Goal: Navigation & Orientation: Find specific page/section

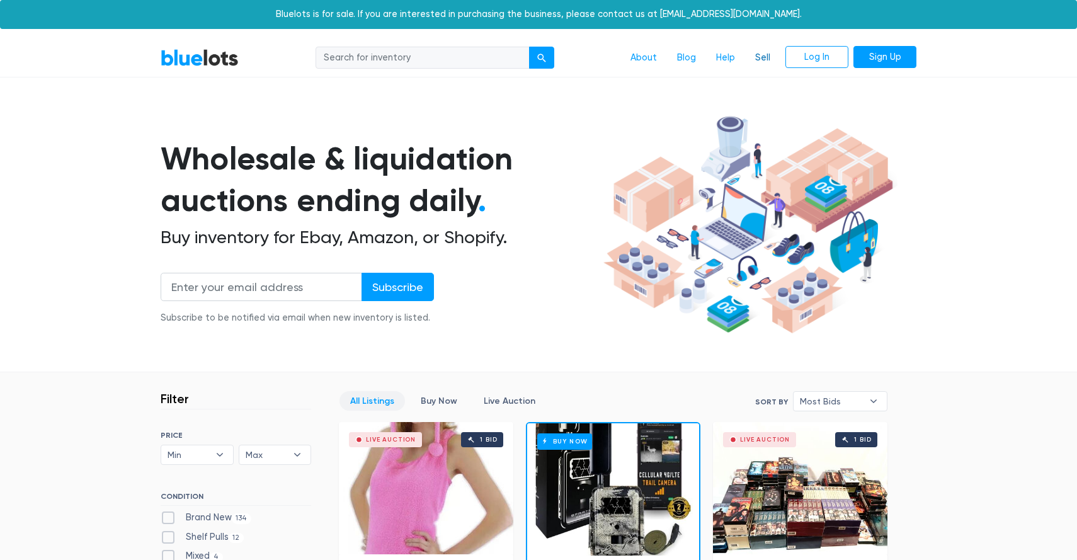
click at [764, 62] on link "Sell" at bounding box center [762, 58] width 35 height 24
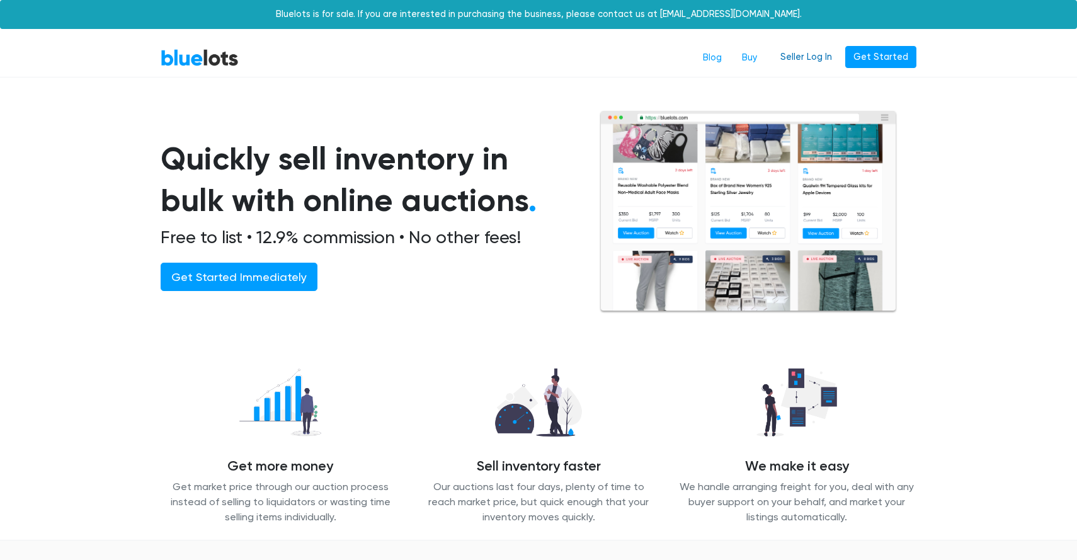
click at [806, 53] on link "Seller Log In" at bounding box center [806, 57] width 68 height 23
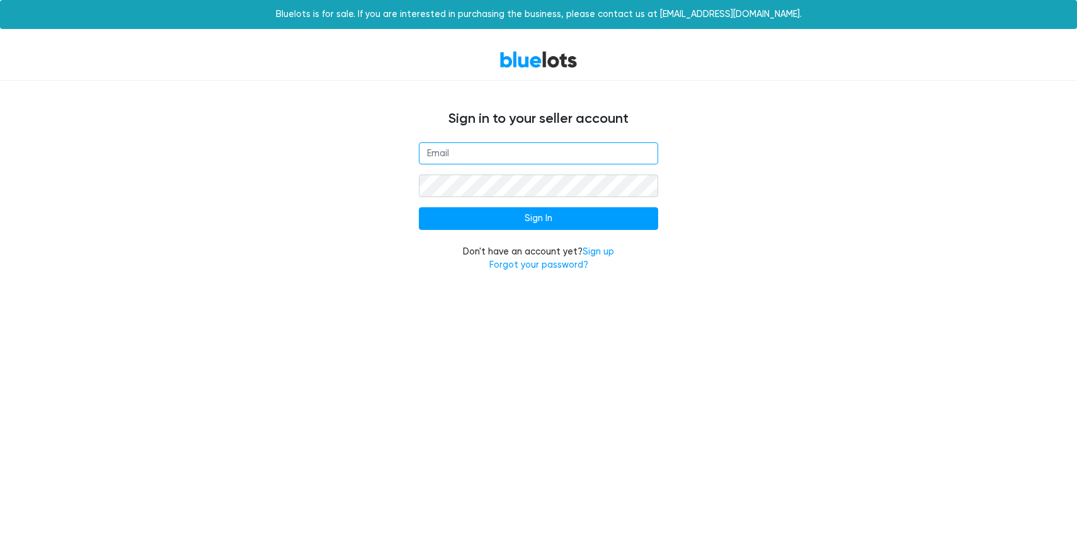
type input "sethalmburg@gmail.com"
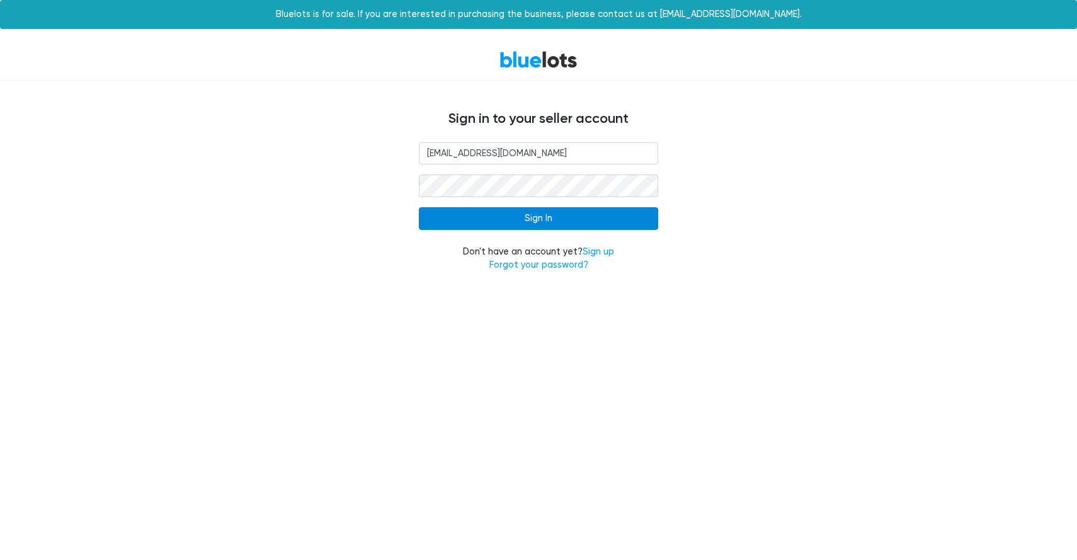
click at [556, 212] on input "Sign In" at bounding box center [538, 218] width 239 height 23
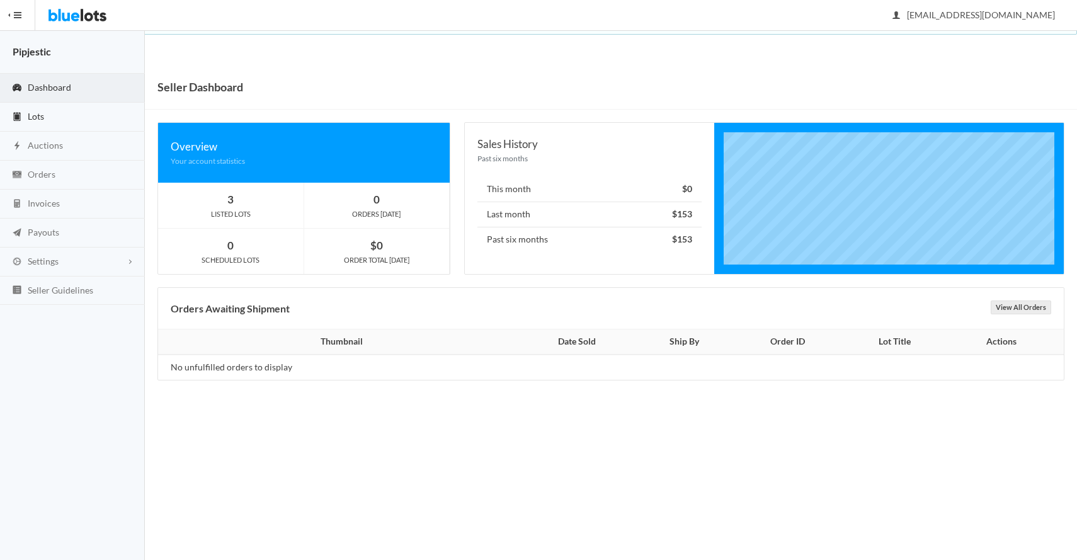
click at [100, 118] on link "Lots" at bounding box center [72, 117] width 145 height 29
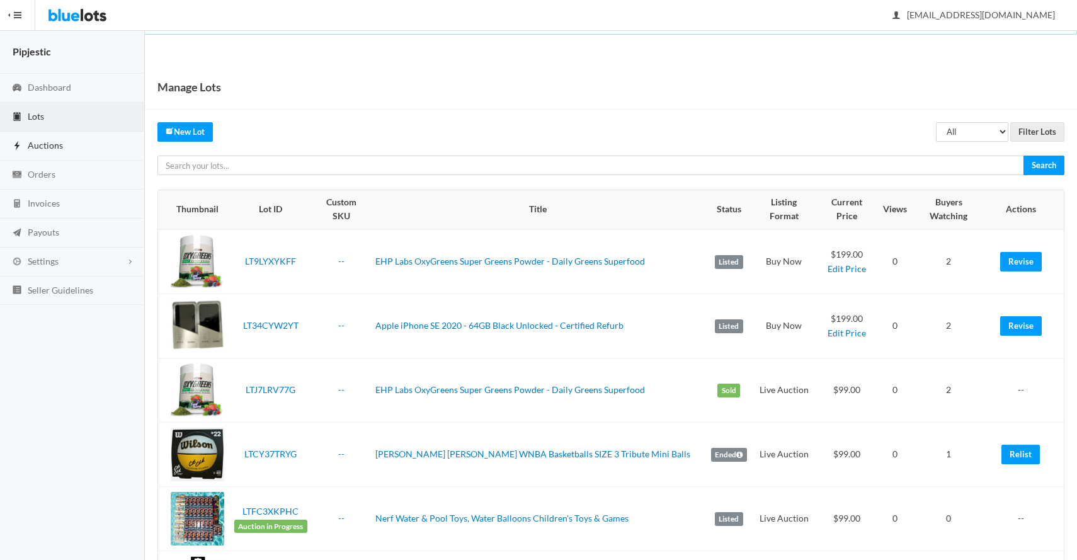
click at [93, 142] on link "Auctions" at bounding box center [72, 146] width 145 height 29
